Goal: Task Accomplishment & Management: Manage account settings

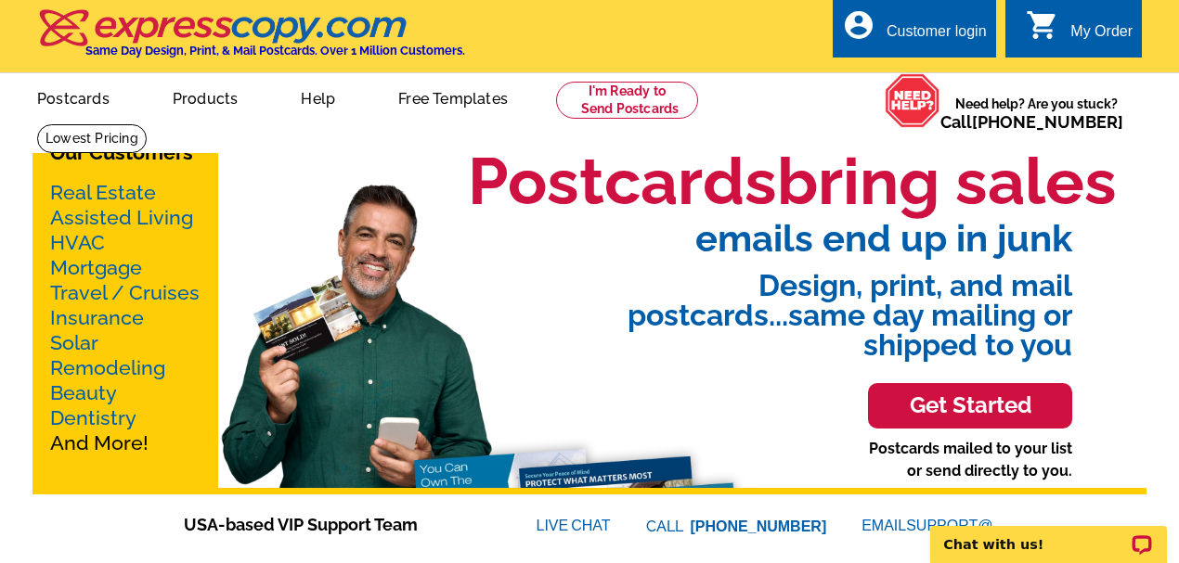
click at [916, 26] on div "Customer login" at bounding box center [936, 36] width 100 height 26
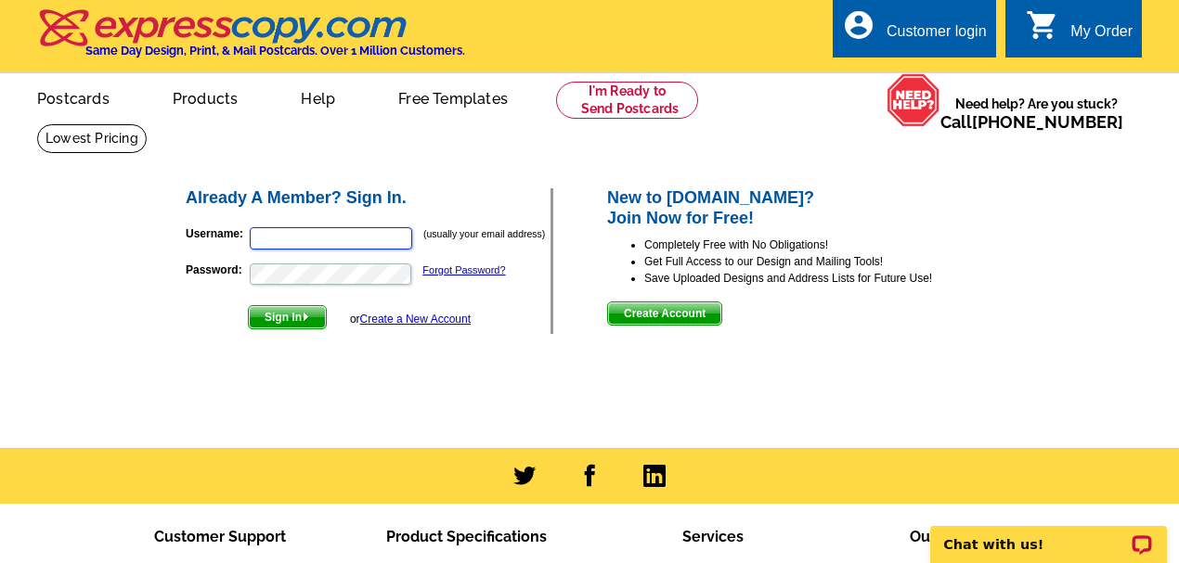
click at [291, 232] on input "Username:" at bounding box center [331, 238] width 162 height 22
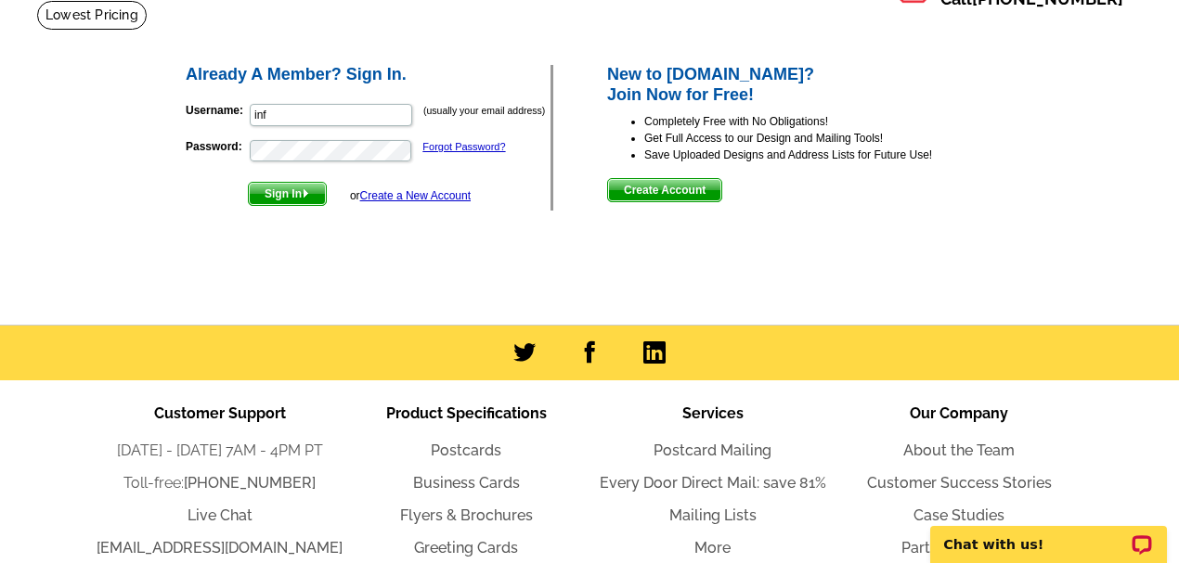
click at [273, 71] on h2 "Already A Member? Sign In." at bounding box center [368, 75] width 365 height 20
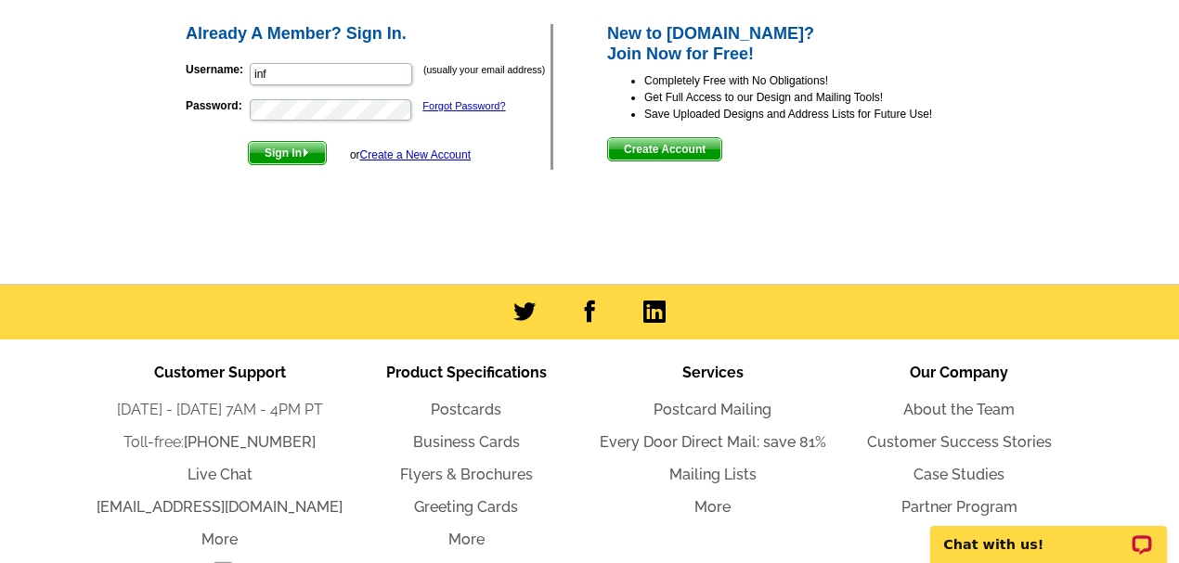
scroll to position [186, 0]
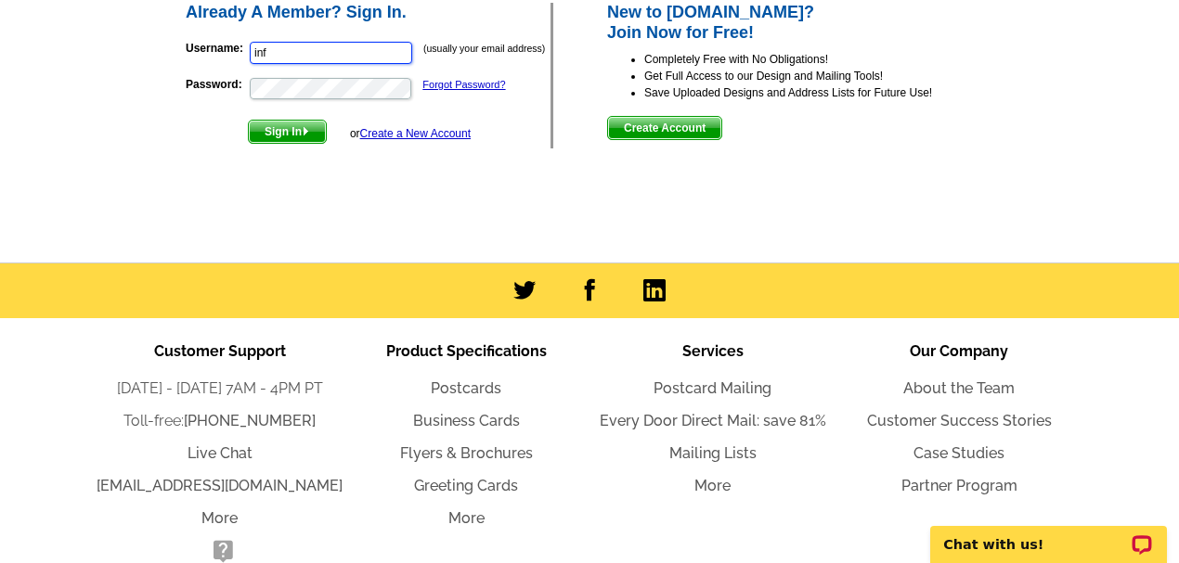
click at [369, 85] on form "Username: inf (usually your email address) Password: Forgot Password? Sign In o…" at bounding box center [368, 88] width 365 height 112
type input "[EMAIL_ADDRESS][DOMAIN_NAME]"
click at [265, 132] on span "Sign In" at bounding box center [287, 132] width 77 height 22
